Goal: Information Seeking & Learning: Find specific fact

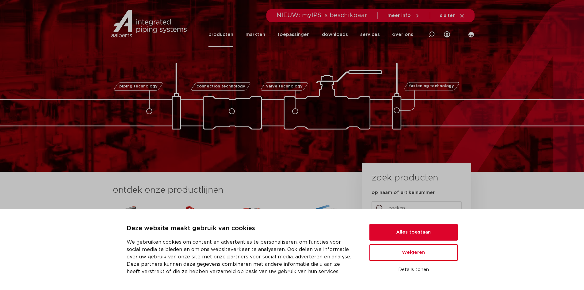
click at [233, 33] on link "producten" at bounding box center [220, 34] width 25 height 25
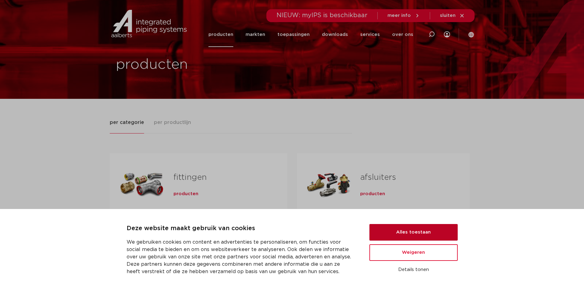
click at [425, 234] on button "Alles toestaan" at bounding box center [413, 232] width 88 height 17
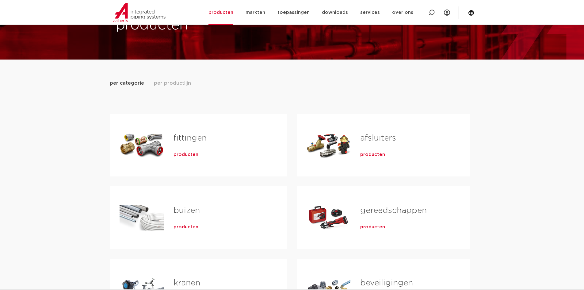
scroll to position [61, 0]
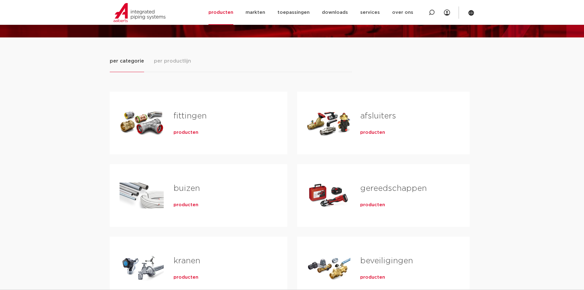
click at [202, 141] on div "fittingen producten" at bounding box center [221, 122] width 114 height 43
drag, startPoint x: 202, startPoint y: 133, endPoint x: 201, endPoint y: 130, distance: 3.3
click at [202, 132] on div "producten" at bounding box center [221, 131] width 94 height 9
click at [189, 133] on span "producten" at bounding box center [186, 132] width 25 height 6
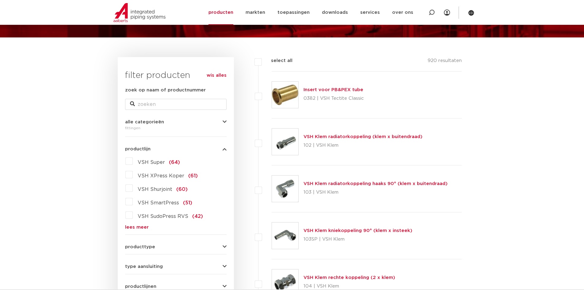
click at [150, 160] on span "VSH Super" at bounding box center [151, 162] width 27 height 5
click at [0, 0] on input "VSH Super (64)" at bounding box center [0, 0] width 0 height 0
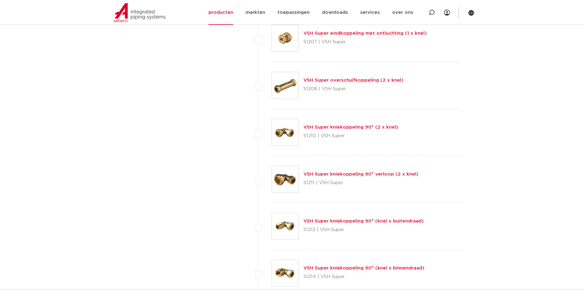
scroll to position [521, 0]
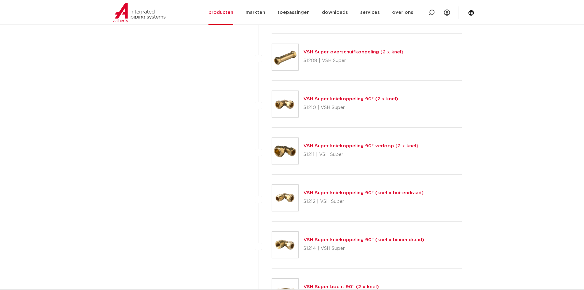
click at [319, 237] on link "VSH Super kniekoppeling 90° (knel x binnendraad)" at bounding box center [364, 239] width 121 height 5
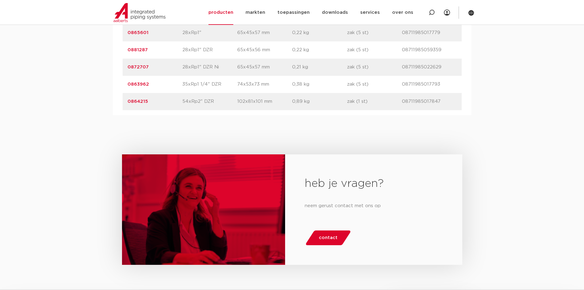
scroll to position [920, 0]
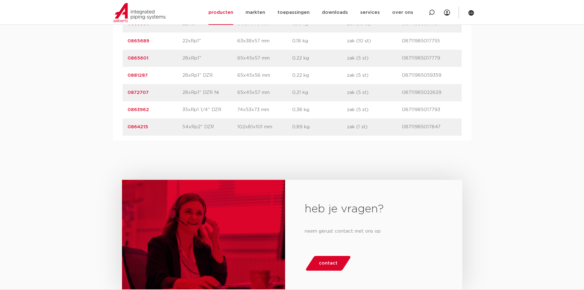
drag, startPoint x: 168, startPoint y: 126, endPoint x: 161, endPoint y: 127, distance: 6.5
click at [161, 127] on p "0864215" at bounding box center [155, 126] width 55 height 7
drag, startPoint x: 455, startPoint y: 128, endPoint x: 403, endPoint y: 128, distance: 51.2
click at [403, 128] on p "08711985017847" at bounding box center [429, 126] width 55 height 7
drag, startPoint x: 401, startPoint y: 127, endPoint x: 441, endPoint y: 125, distance: 39.9
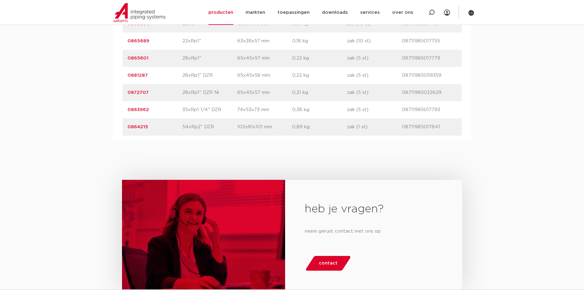
click at [441, 125] on div "artikelnummer 0864215 afmeting 54xRp2" DZR afmetingen 102x81x101 mm gewicht 0,8…" at bounding box center [292, 126] width 339 height 17
copy div "gtin 08711985017847"
drag, startPoint x: 134, startPoint y: 127, endPoint x: 128, endPoint y: 125, distance: 6.4
click at [127, 126] on div "artikelnummer 0864215 afmeting 54xRp2" DZR afmetingen 102x81x101 mm gewicht 0,8…" at bounding box center [292, 126] width 339 height 17
copy link "0864215"
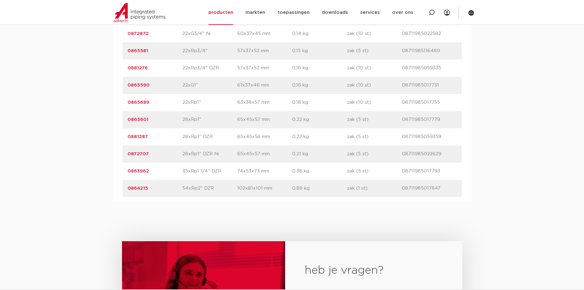
scroll to position [828, 0]
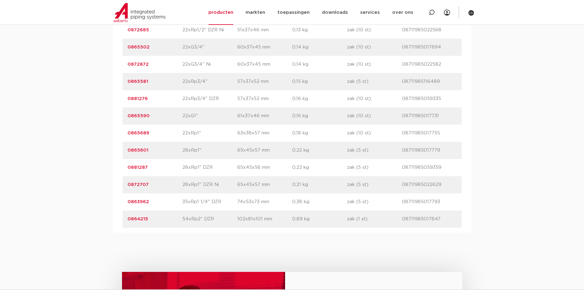
click at [140, 221] on link "0864215" at bounding box center [138, 218] width 21 height 5
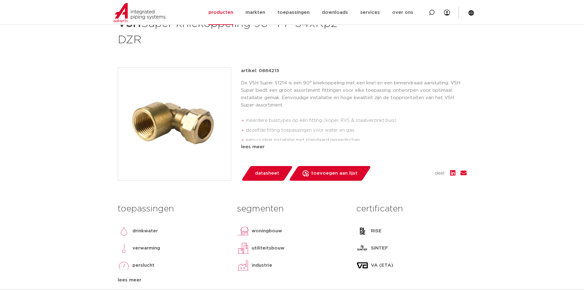
scroll to position [61, 0]
